Goal: Task Accomplishment & Management: Use online tool/utility

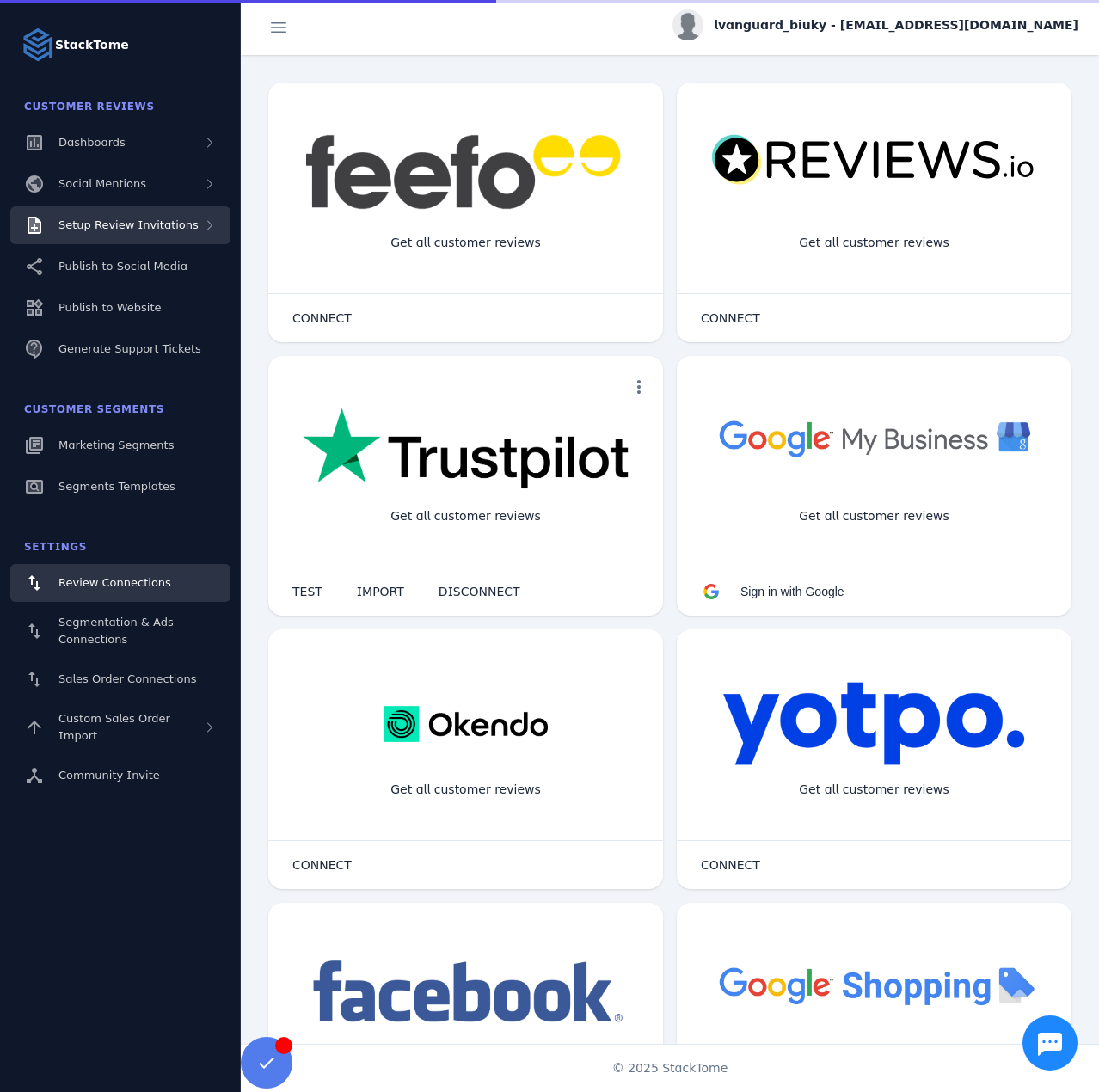
click at [166, 235] on div "Setup Review Invitations" at bounding box center [120, 225] width 220 height 38
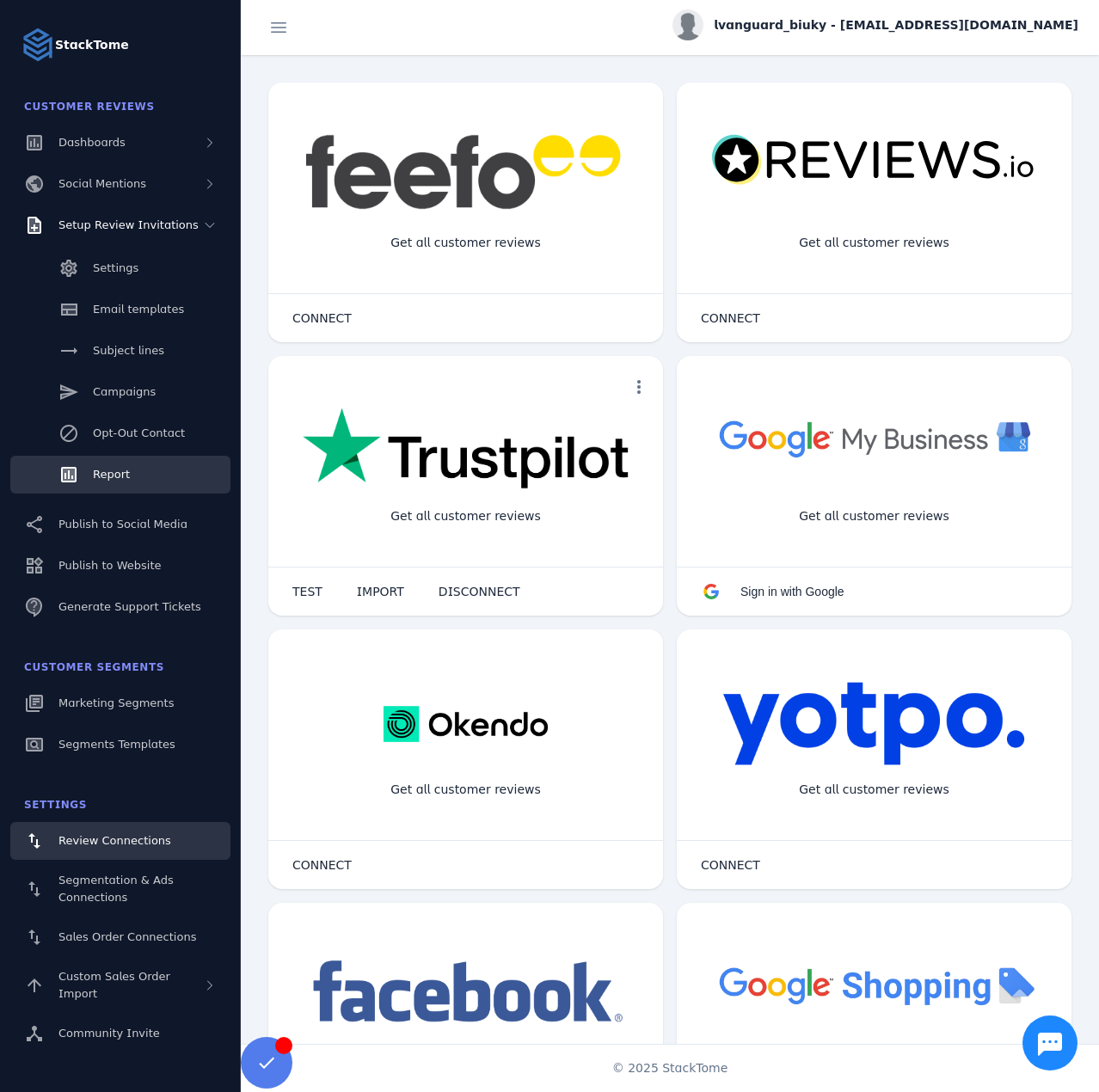
click at [125, 462] on link "Report" at bounding box center [120, 474] width 220 height 38
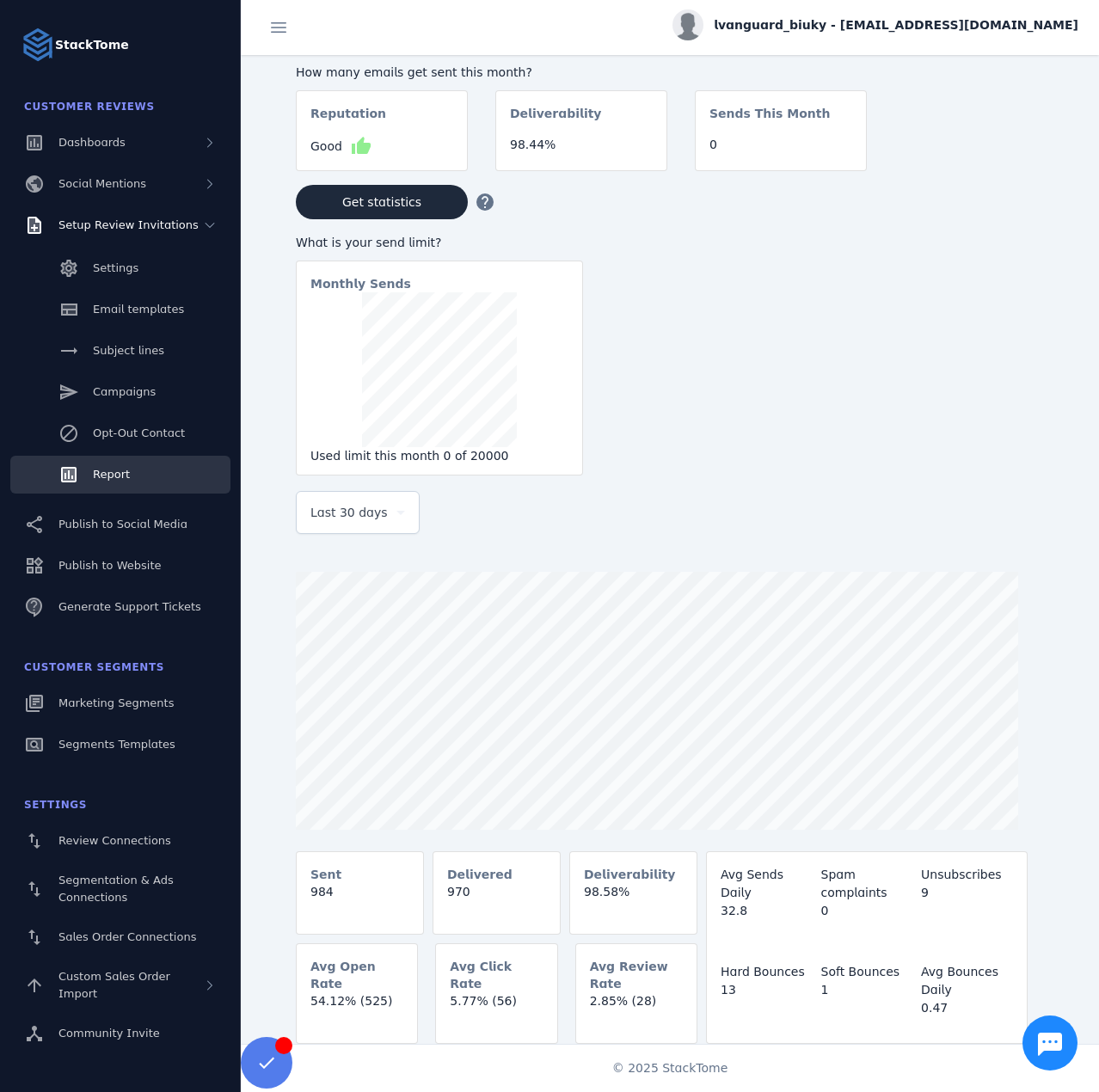
click at [338, 528] on div "Last 30 days" at bounding box center [358, 512] width 95 height 42
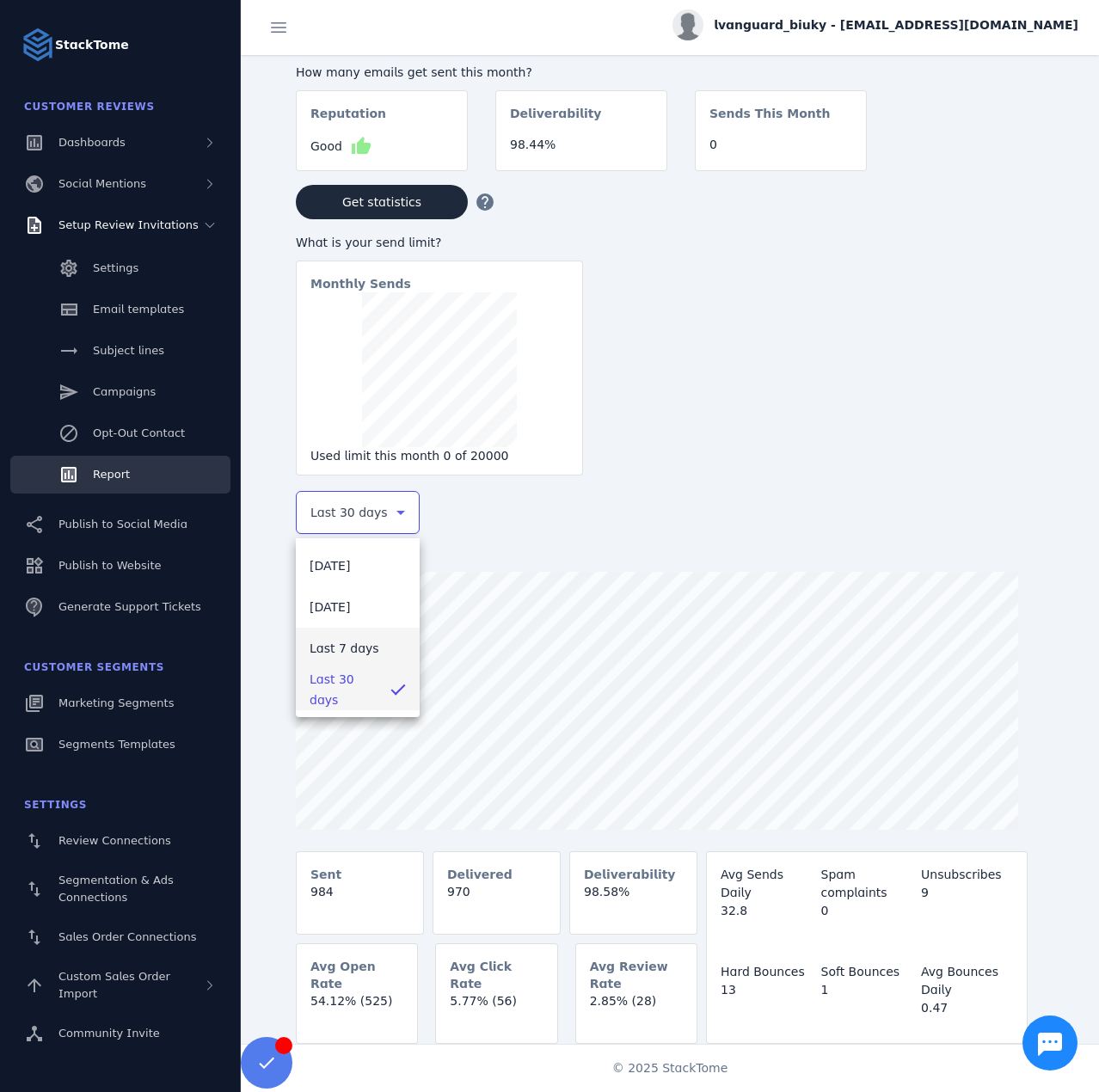
click at [338, 650] on span "Last 7 days" at bounding box center [344, 648] width 70 height 20
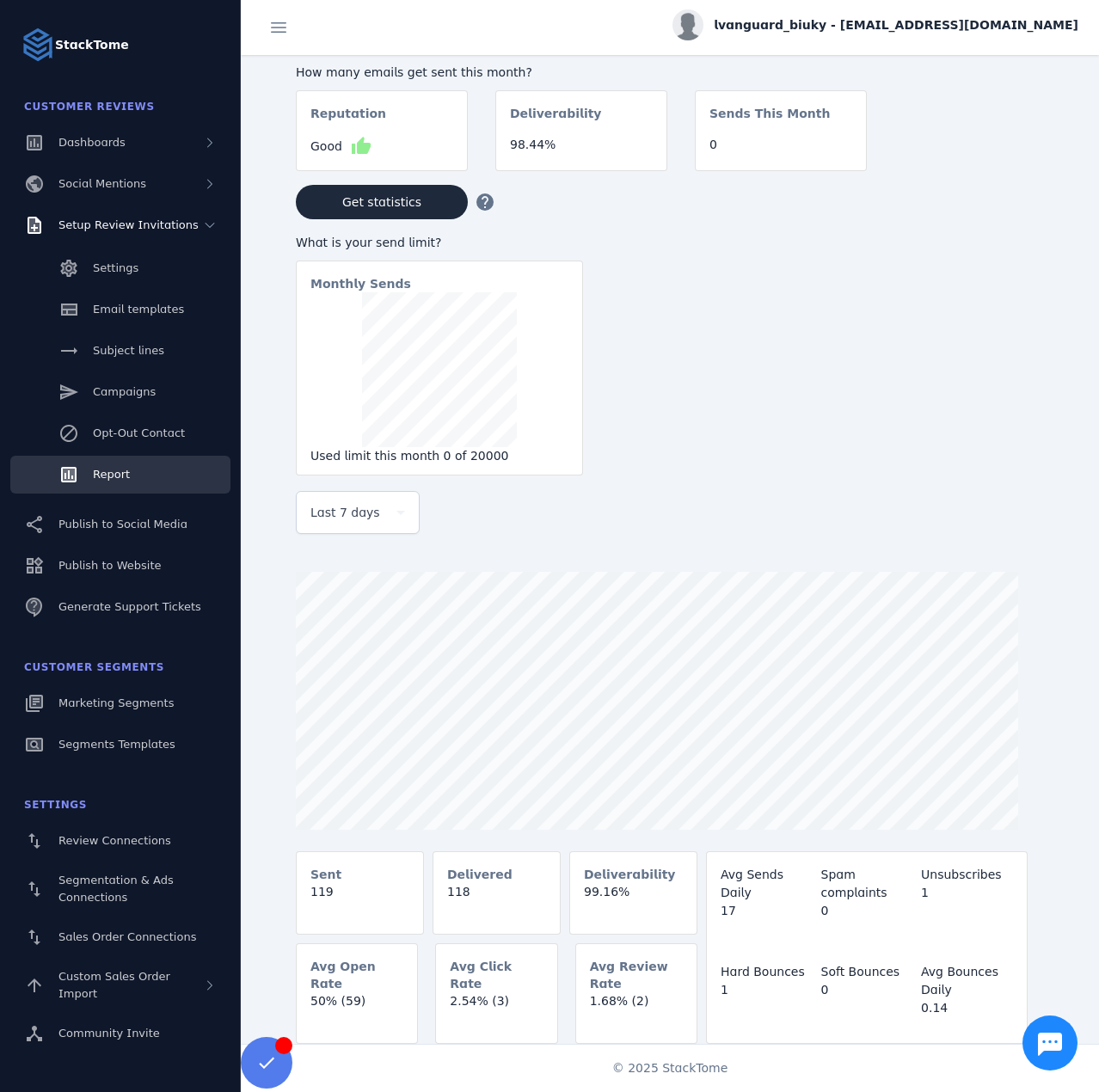
click at [938, 28] on span "lvanguard_biuky - [EMAIL_ADDRESS][DOMAIN_NAME]" at bounding box center [896, 25] width 365 height 18
click at [1016, 172] on span "Sign out" at bounding box center [1023, 166] width 49 height 20
